Goal: Check status

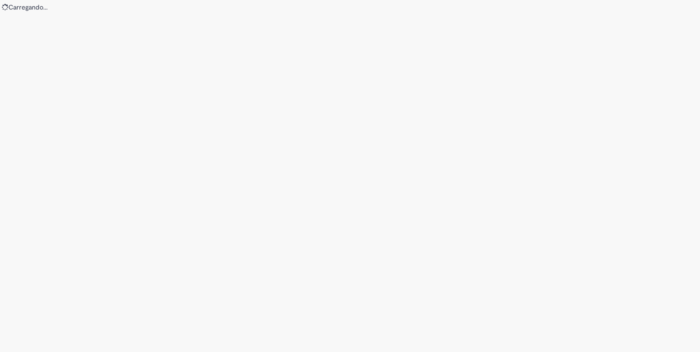
click at [285, 159] on div "Loading..." at bounding box center [350, 176] width 700 height 352
